Goal: Check status

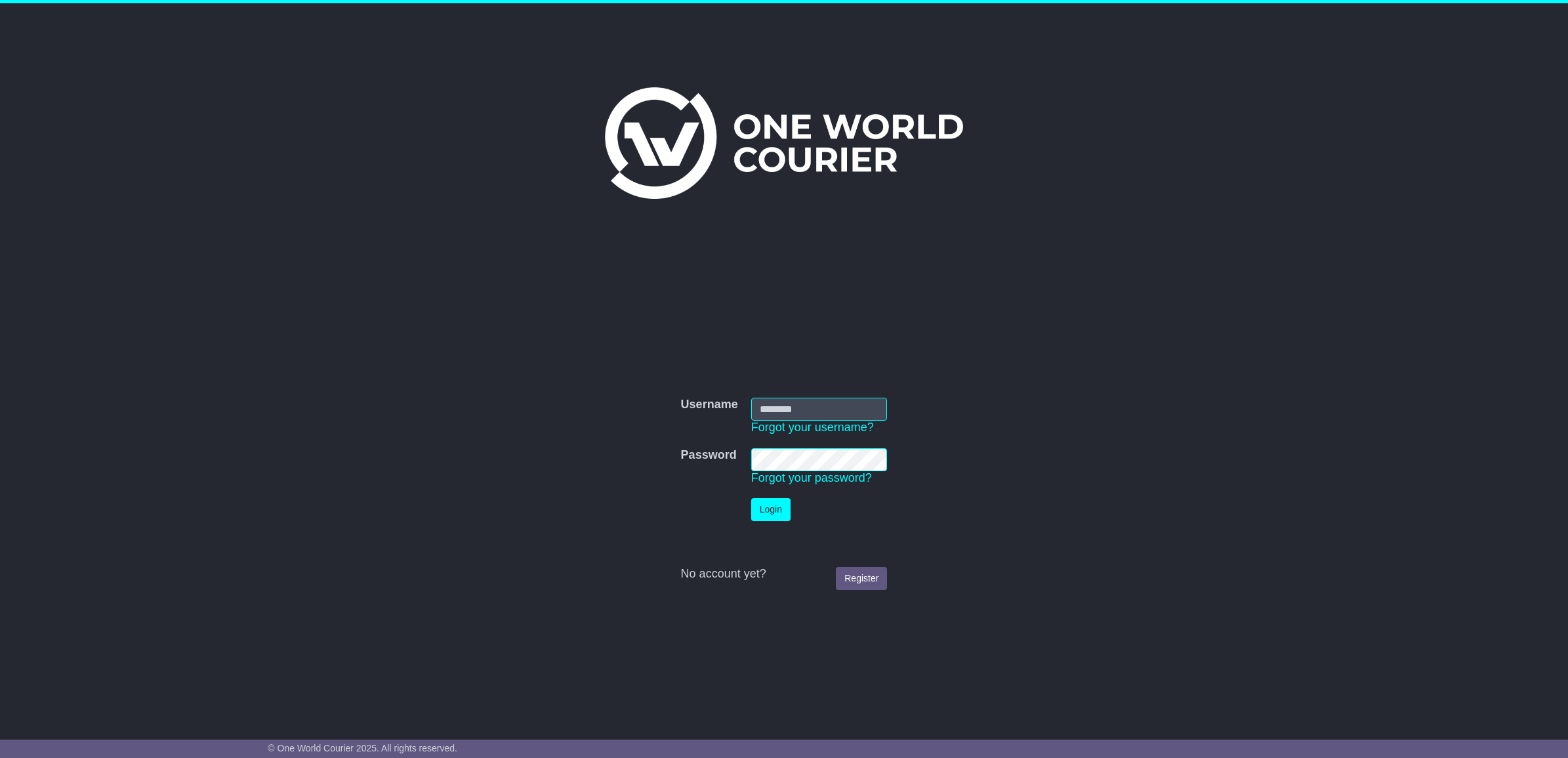
type input "**********"
click at [765, 512] on button "Login" at bounding box center [771, 509] width 39 height 23
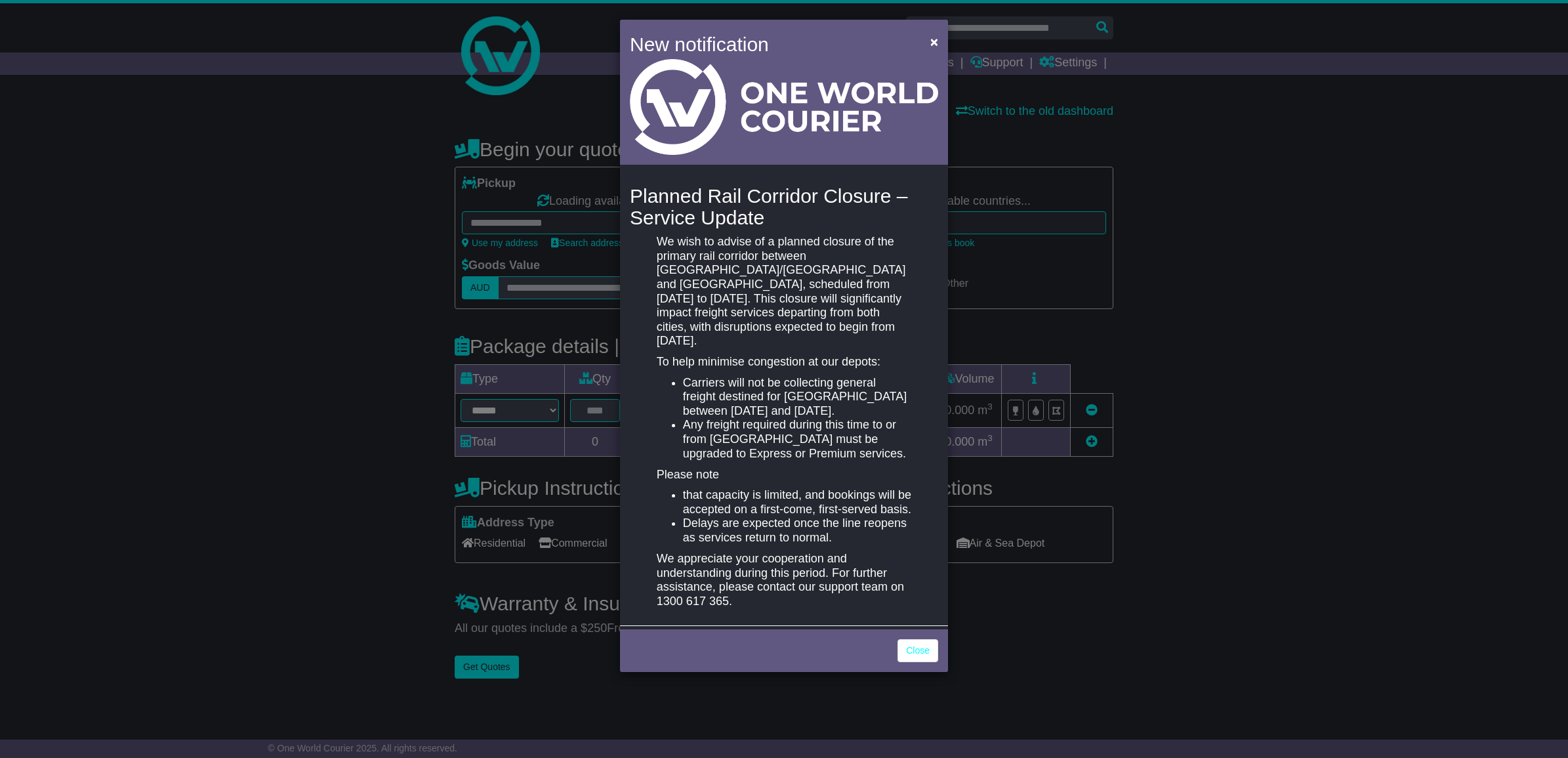
select select "**"
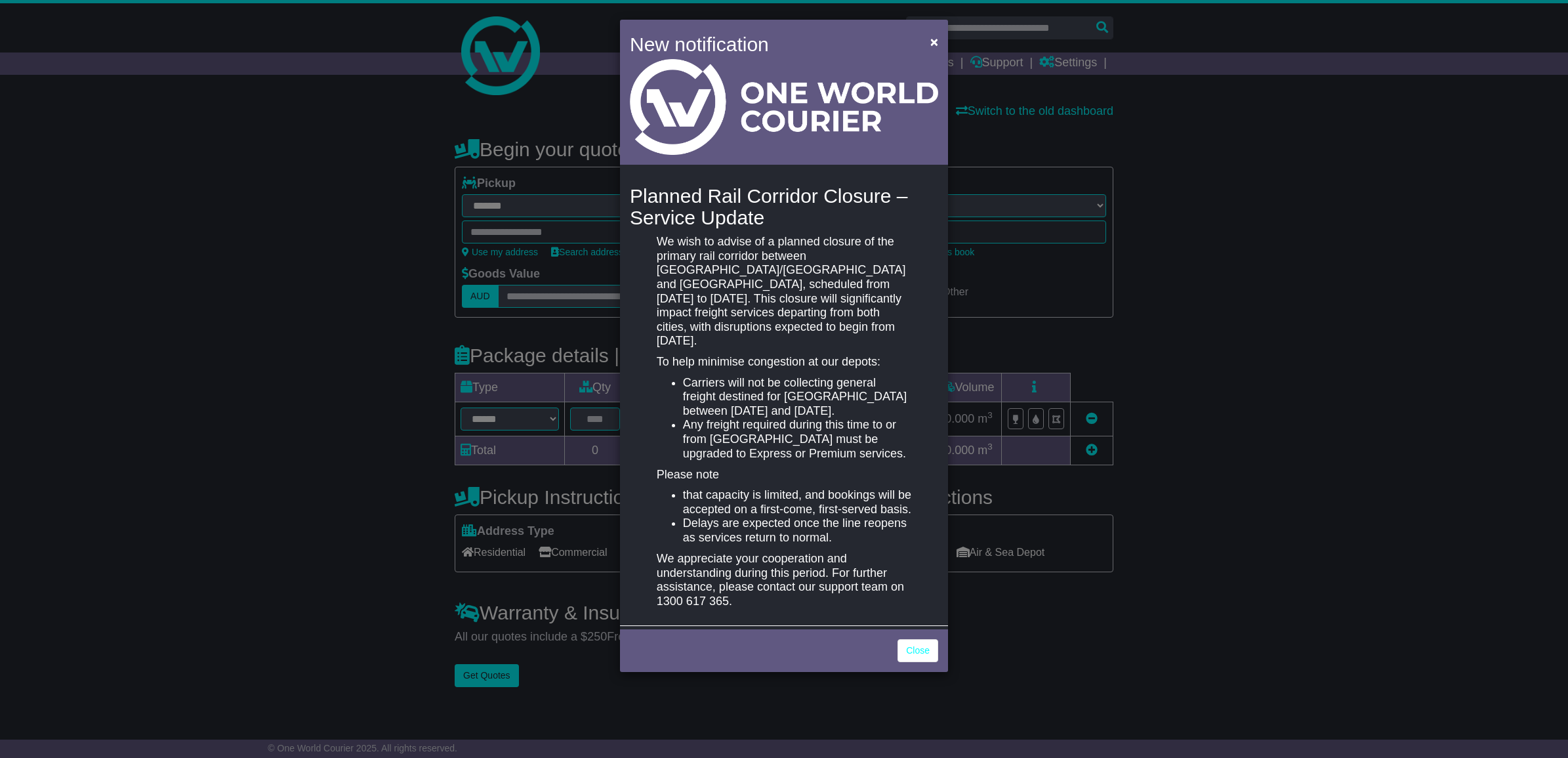
click at [920, 628] on div "Close" at bounding box center [784, 649] width 328 height 46
click at [926, 643] on link "Close" at bounding box center [918, 651] width 41 height 23
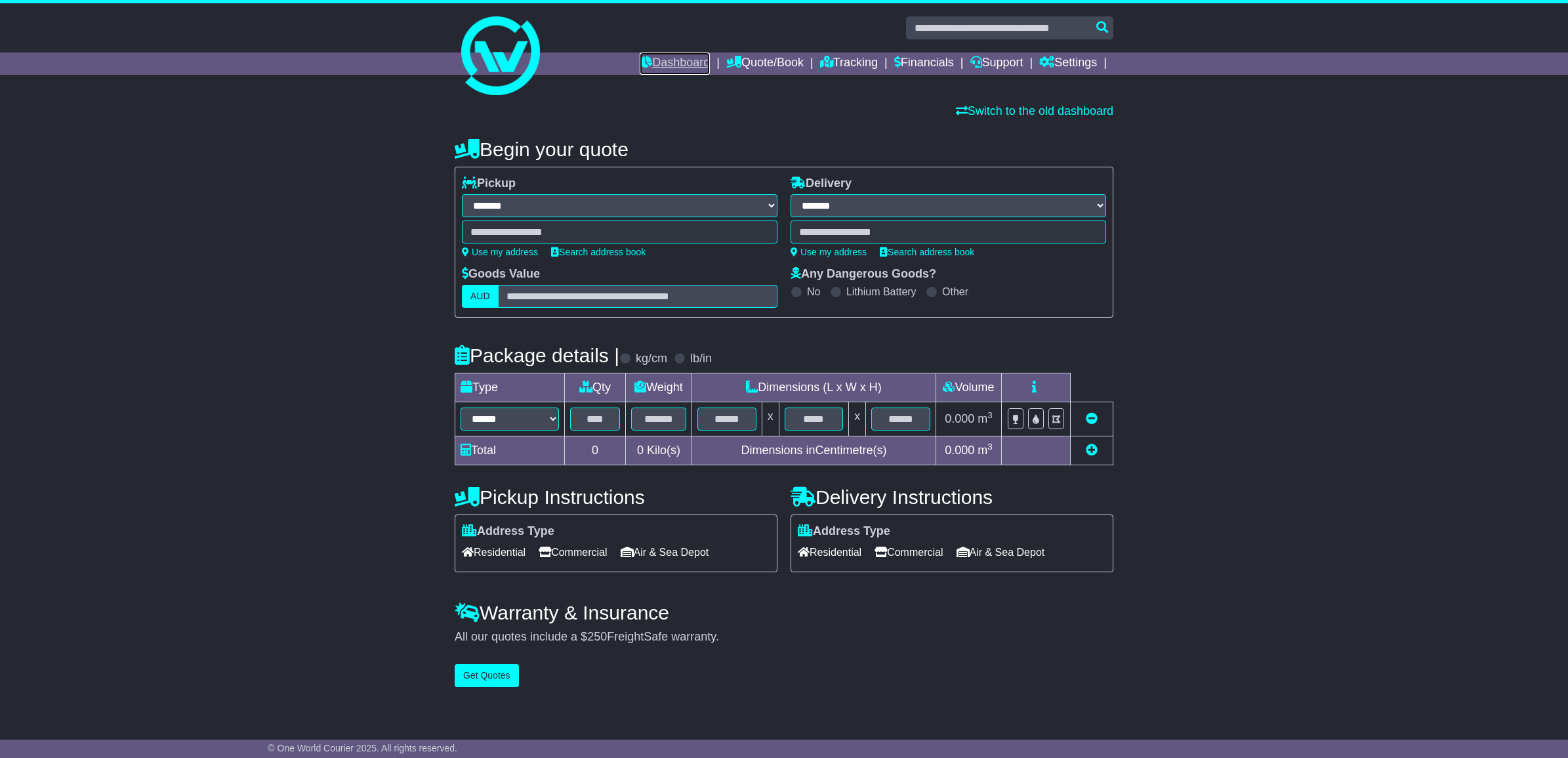
click at [674, 54] on link "Dashboard" at bounding box center [674, 63] width 70 height 22
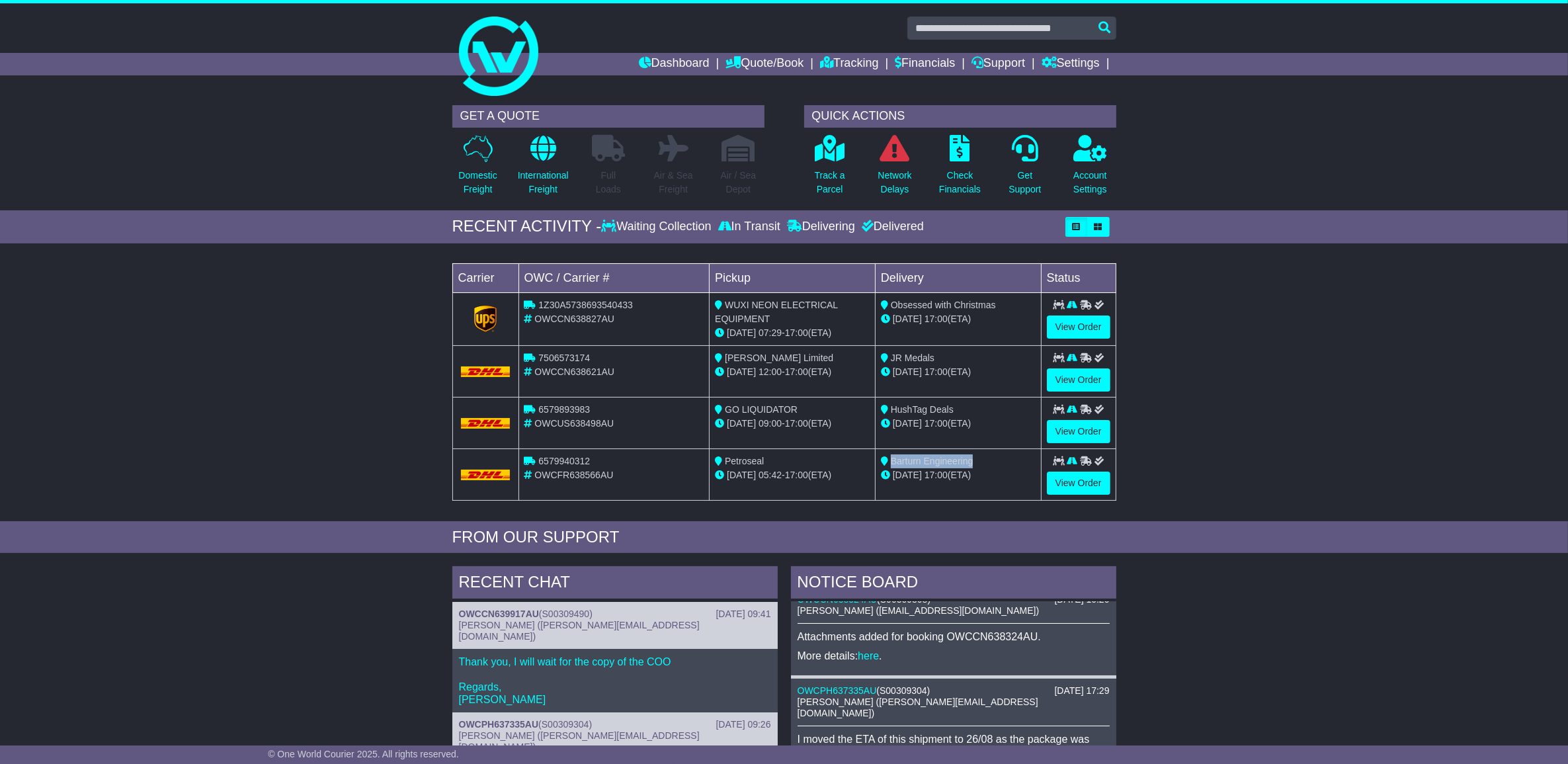
drag, startPoint x: 972, startPoint y: 462, endPoint x: 892, endPoint y: 460, distance: 80.0
click at [892, 460] on span "Barturn Engineering" at bounding box center [932, 461] width 83 height 11
drag, startPoint x: 892, startPoint y: 460, endPoint x: 901, endPoint y: 458, distance: 9.2
click at [901, 458] on span "Barturn Engineering" at bounding box center [932, 461] width 83 height 11
click at [1003, 460] on div "Barturn Engineering" at bounding box center [958, 461] width 154 height 14
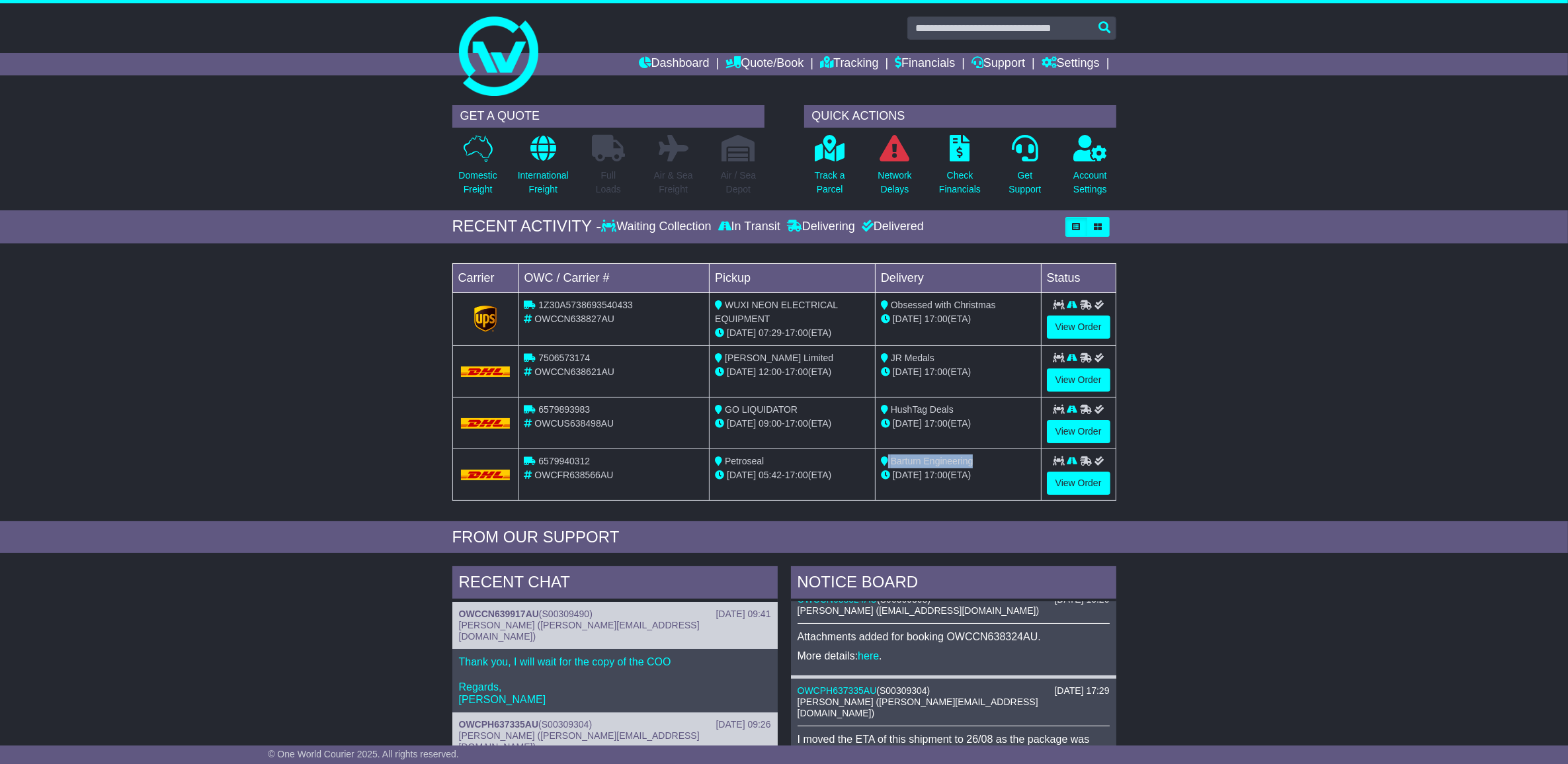
drag, startPoint x: 983, startPoint y: 462, endPoint x: 888, endPoint y: 462, distance: 95.0
click at [888, 462] on div "Barturn Engineering" at bounding box center [958, 461] width 154 height 14
drag, startPoint x: 888, startPoint y: 462, endPoint x: 994, endPoint y: 468, distance: 106.2
click at [996, 468] on div "Barturn Engineering" at bounding box center [958, 461] width 154 height 14
click at [977, 461] on div "Barturn Engineering" at bounding box center [958, 461] width 154 height 14
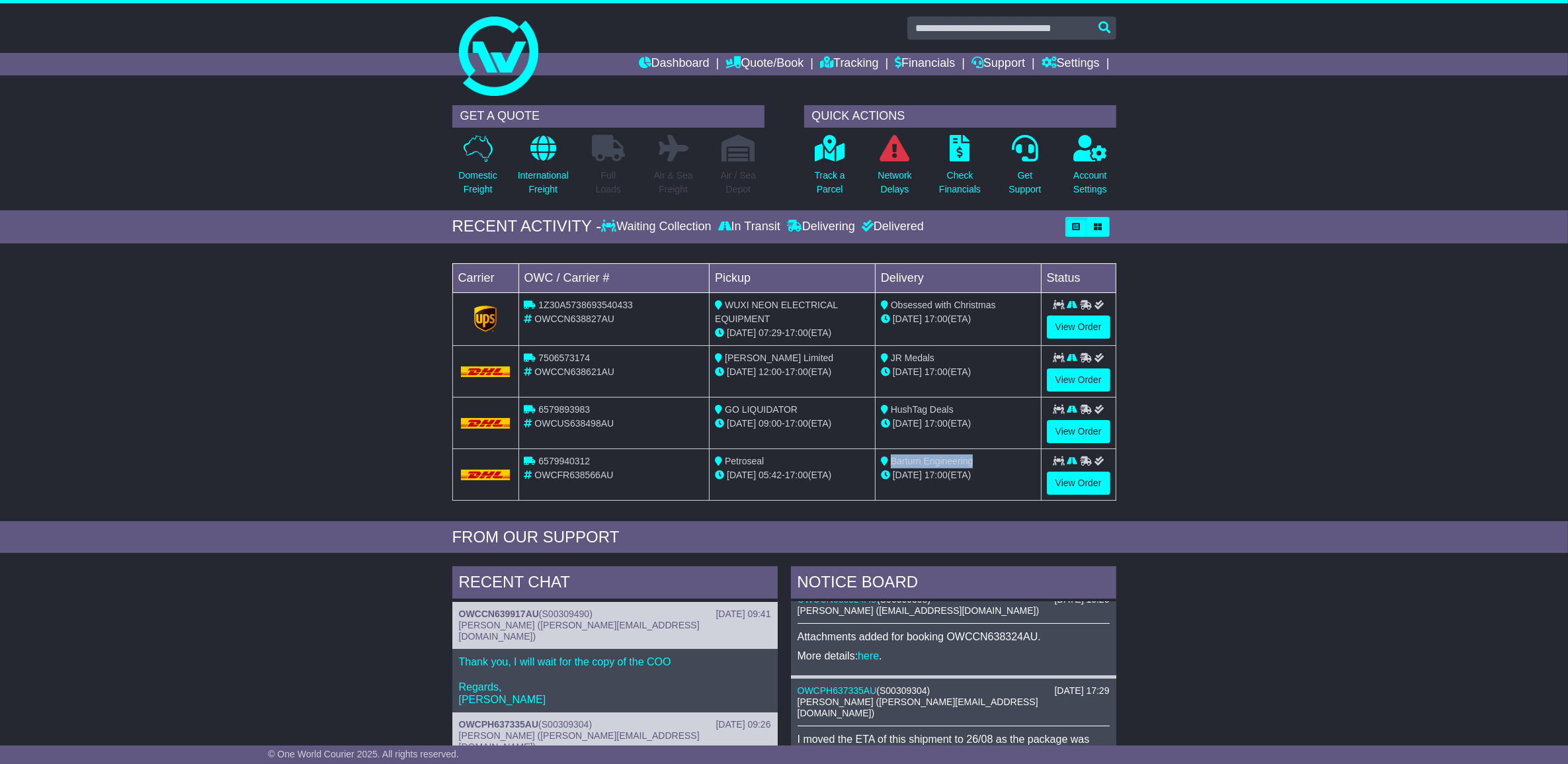
drag, startPoint x: 967, startPoint y: 461, endPoint x: 892, endPoint y: 462, distance: 75.0
click at [892, 462] on span "Barturn Engineering" at bounding box center [932, 461] width 83 height 11
drag, startPoint x: 892, startPoint y: 462, endPoint x: 949, endPoint y: 465, distance: 57.1
click at [949, 465] on span "Barturn Engineering" at bounding box center [932, 461] width 83 height 11
